Goal: Transaction & Acquisition: Subscribe to service/newsletter

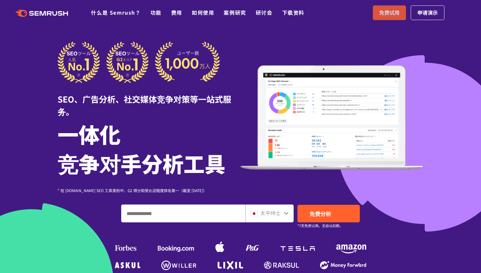
click at [393, 14] on font "免费试用" at bounding box center [389, 13] width 20 height 8
click at [201, 217] on input "输入域名、关键字或 URL" at bounding box center [183, 213] width 123 height 17
click at [203, 220] on input "输入域名、关键字或 URL" at bounding box center [183, 213] width 123 height 17
click at [264, 215] on font "太平绅士" at bounding box center [270, 213] width 20 height 8
click at [282, 215] on div "太平绅士" at bounding box center [268, 213] width 35 height 8
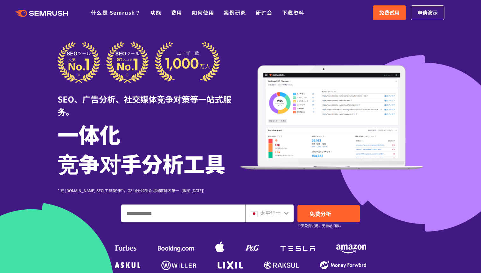
click at [211, 216] on input "输入域名、关键字或 URL" at bounding box center [183, 213] width 123 height 17
type input "*"
type input "**********"
click at [317, 218] on link "免费分析" at bounding box center [329, 214] width 62 height 18
